Goal: Transaction & Acquisition: Book appointment/travel/reservation

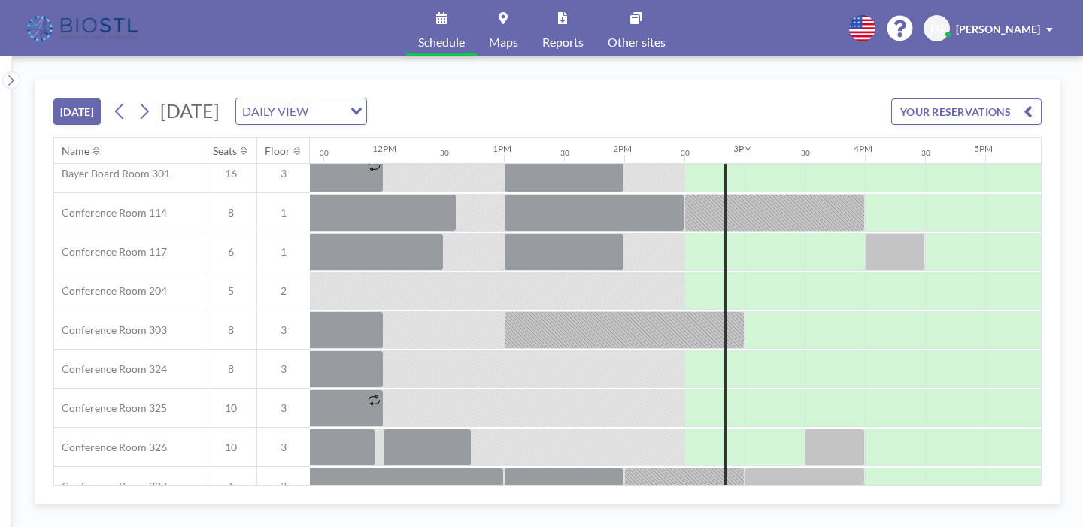
scroll to position [441, 1371]
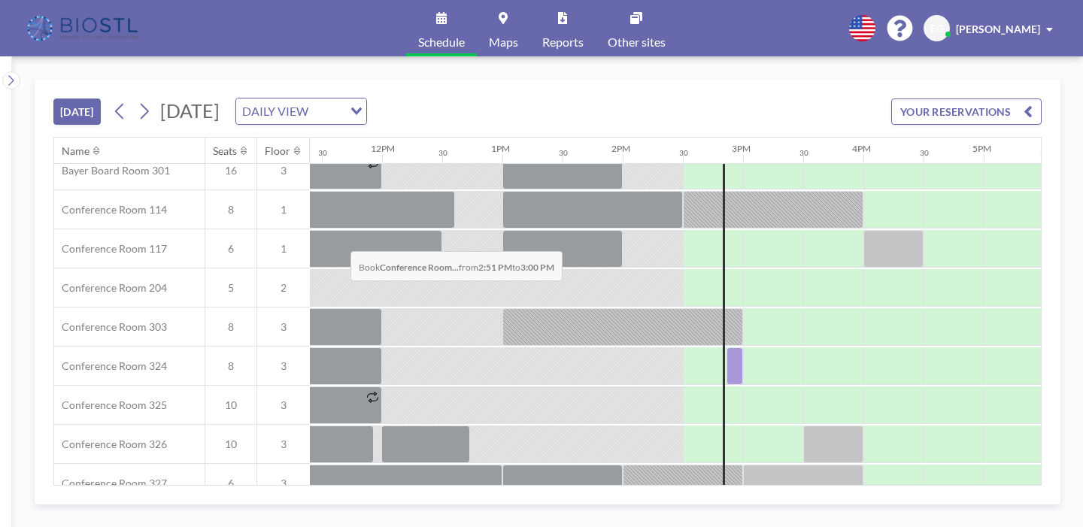
click at [726, 347] on div at bounding box center [734, 366] width 17 height 38
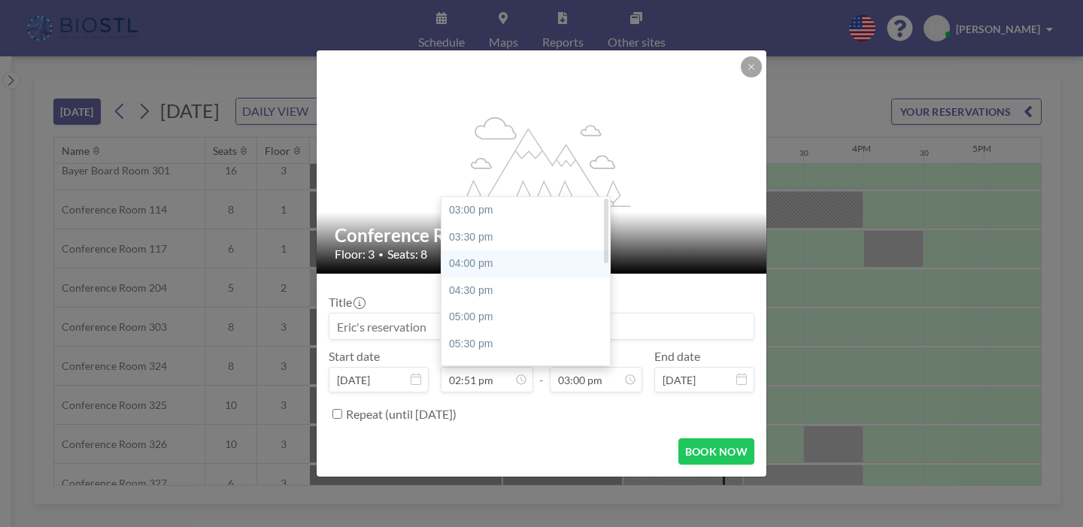
click at [506, 250] on div "04:00 pm" at bounding box center [525, 263] width 168 height 27
type input "04:00 pm"
type input "04:30 pm"
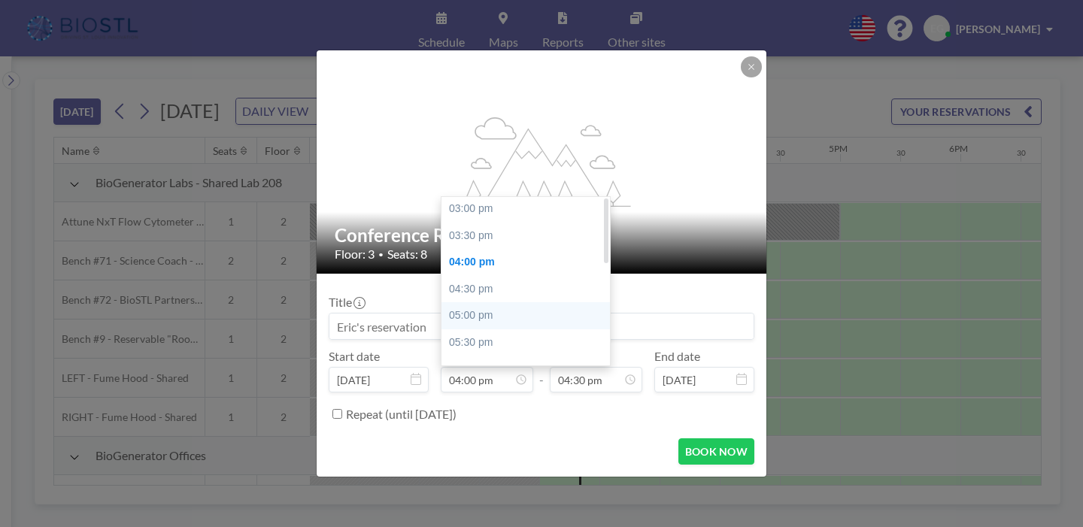
scroll to position [0, 0]
click at [489, 197] on div "03:00 pm" at bounding box center [525, 210] width 168 height 27
type input "03:00 pm"
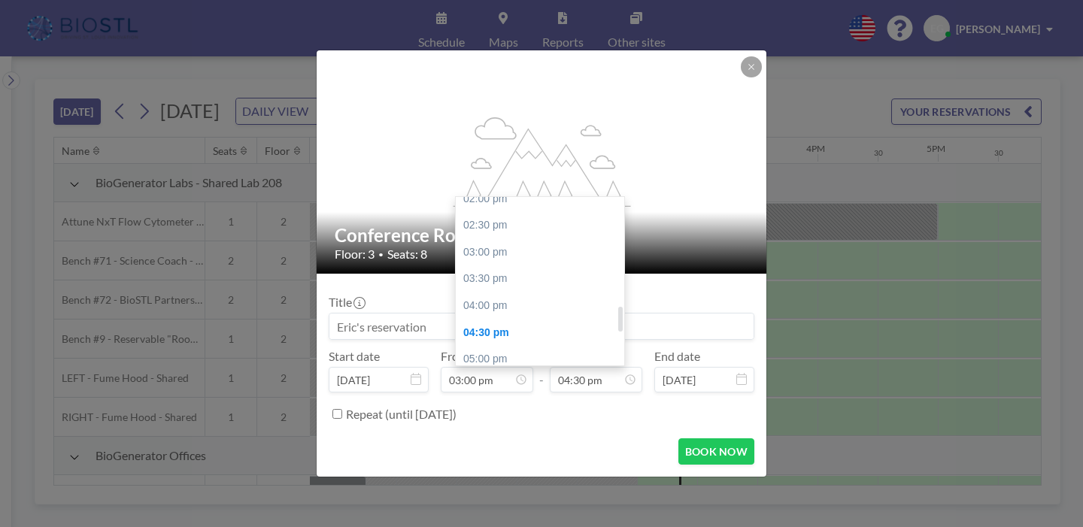
scroll to position [755, 0]
click at [483, 298] on div "04:00 pm" at bounding box center [540, 311] width 168 height 27
type input "04:00 pm"
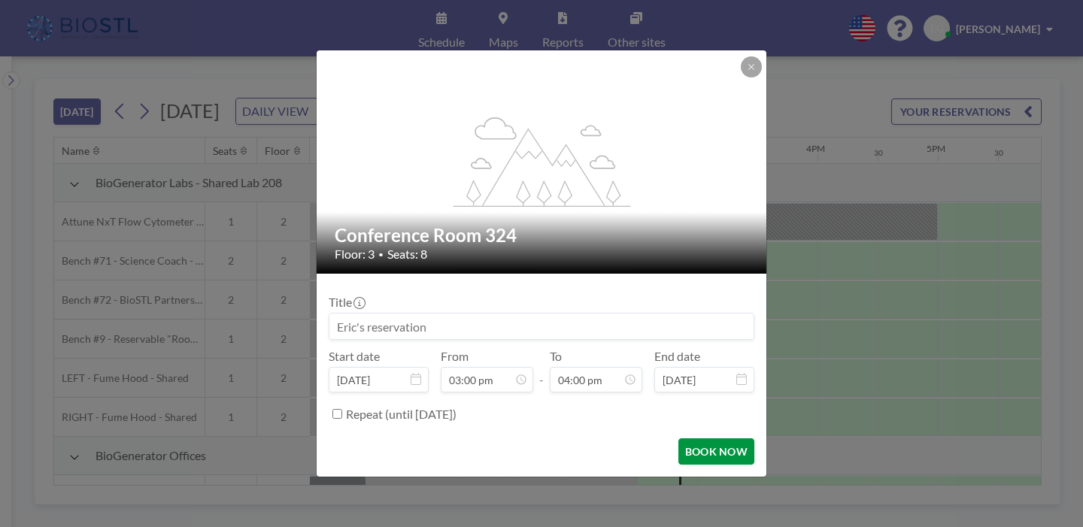
click at [688, 438] on button "BOOK NOW" at bounding box center [716, 451] width 76 height 26
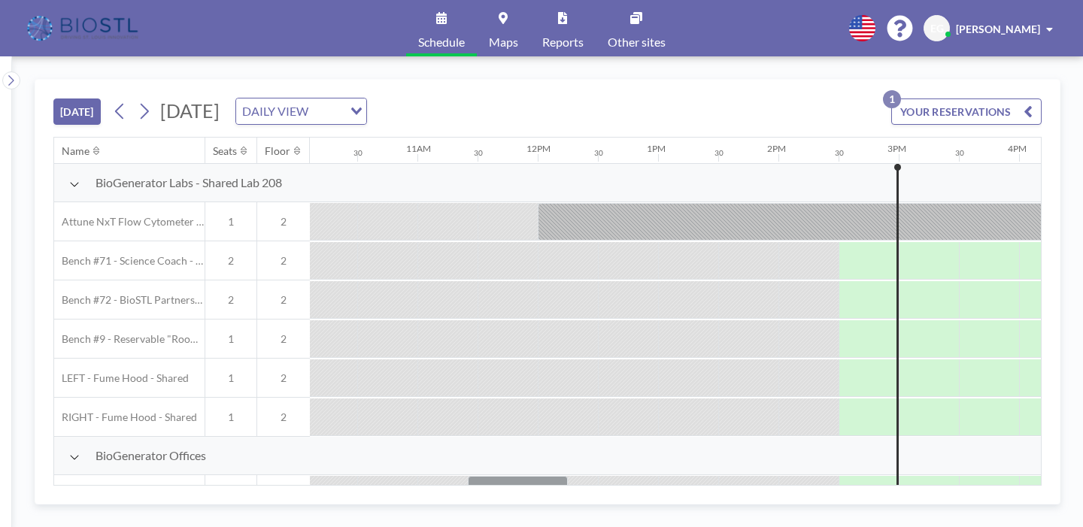
scroll to position [0, 1417]
